Goal: Information Seeking & Learning: Learn about a topic

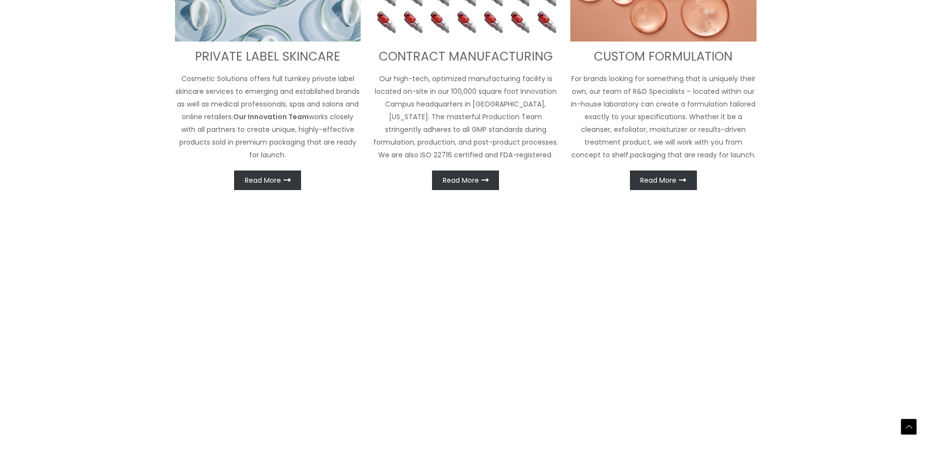
scroll to position [585, 0]
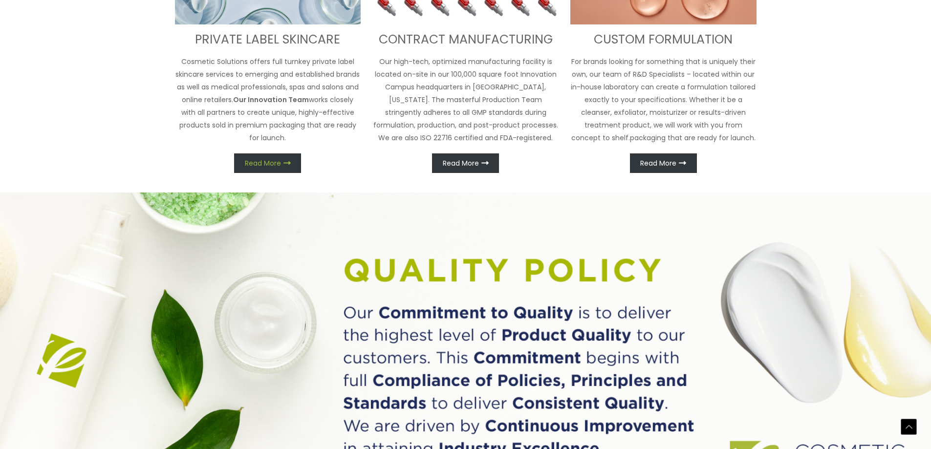
click at [264, 173] on link "Read More" at bounding box center [267, 163] width 67 height 20
click at [280, 173] on link "Read More" at bounding box center [267, 163] width 67 height 20
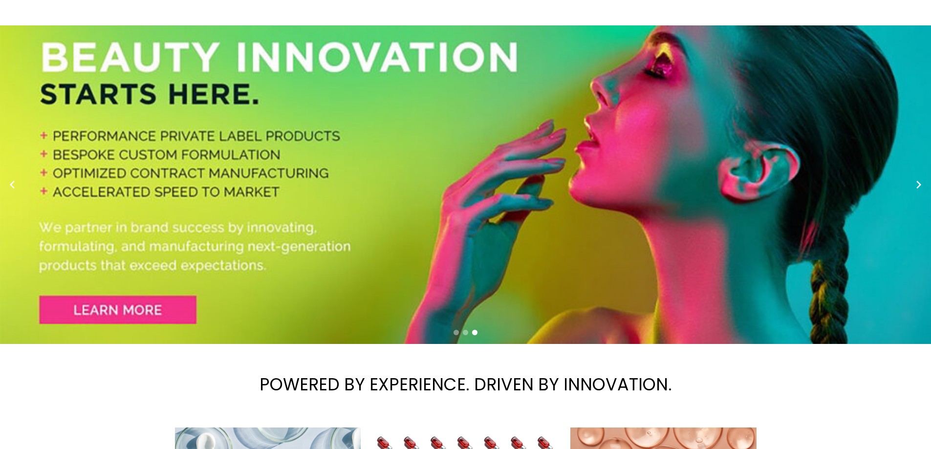
scroll to position [0, 0]
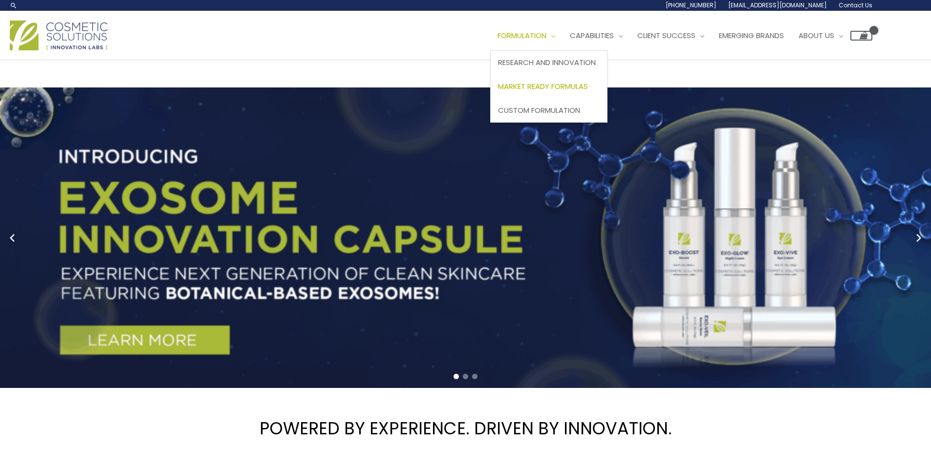
click at [498, 91] on span "Market Ready Formulas" at bounding box center [543, 86] width 90 height 10
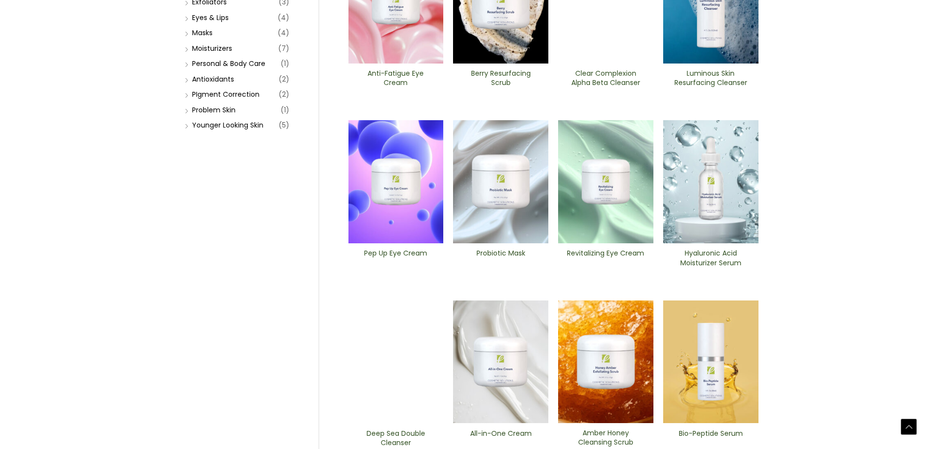
scroll to position [197, 0]
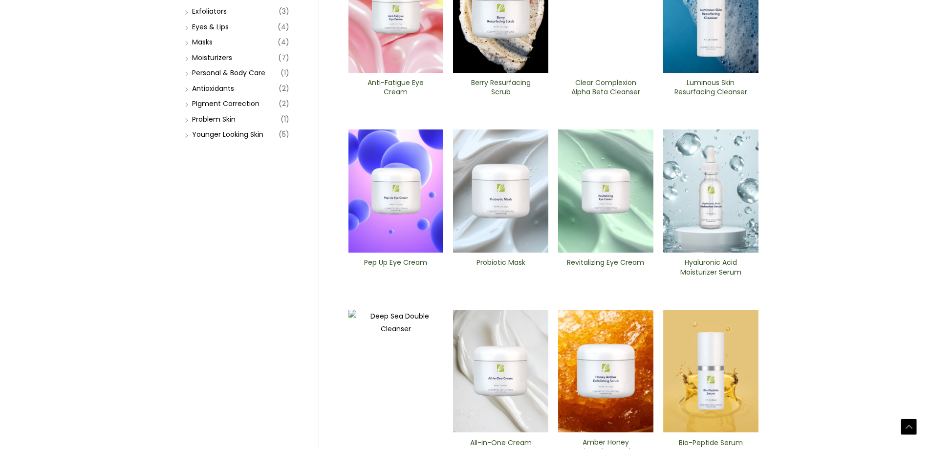
click at [416, 73] on img at bounding box center [395, 11] width 95 height 123
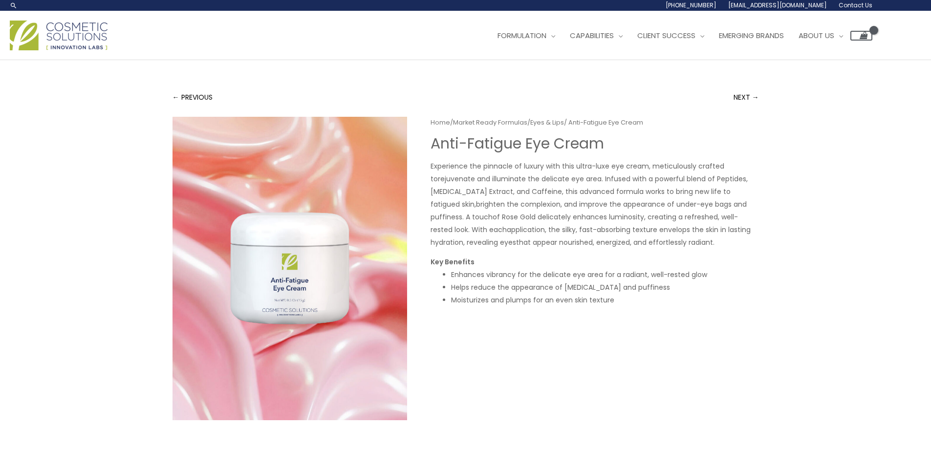
scroll to position [293, 0]
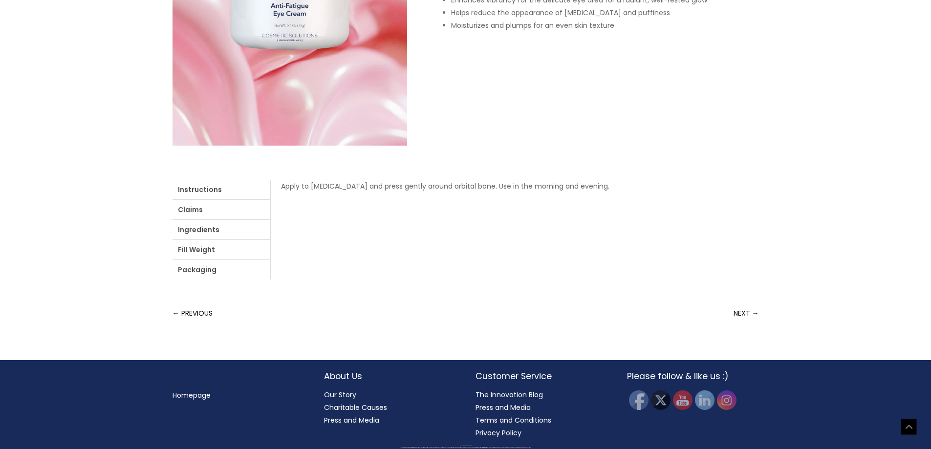
click at [270, 279] on ul "Instructions Claims Ingredients Fill Weight Packaging" at bounding box center [221, 230] width 98 height 100
click at [270, 279] on link "Packaging" at bounding box center [221, 270] width 98 height 20
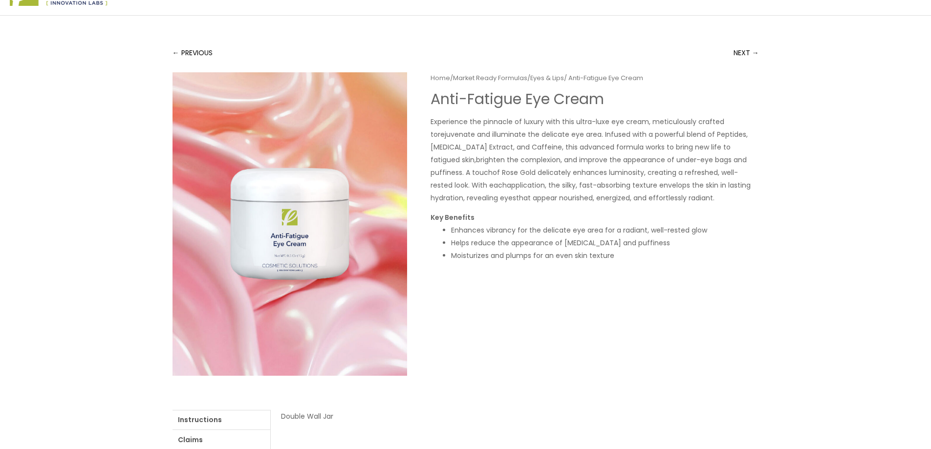
scroll to position [0, 0]
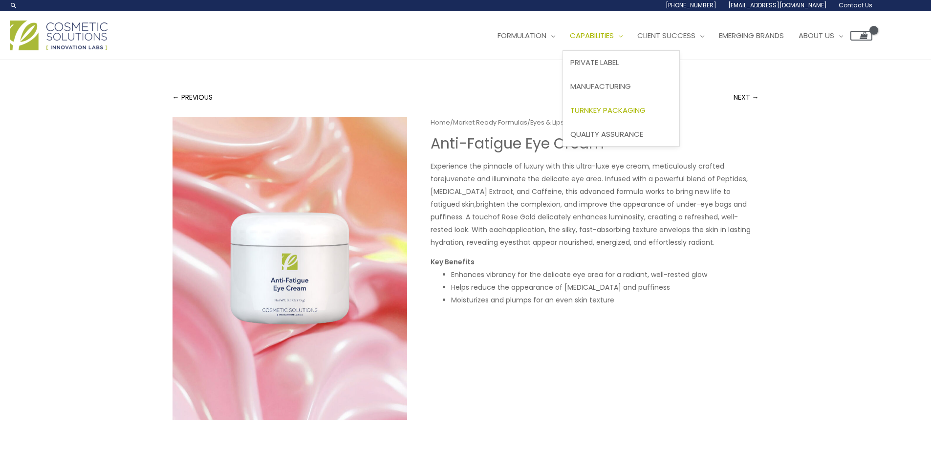
click at [570, 115] on span "Turnkey Packaging" at bounding box center [607, 110] width 75 height 10
